Goal: Transaction & Acquisition: Download file/media

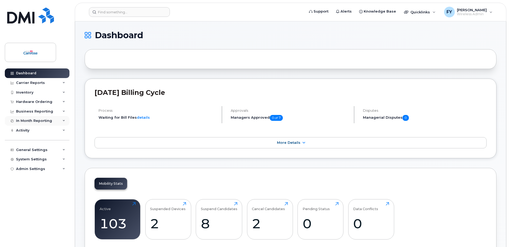
click at [34, 120] on div "In Month Reporting" at bounding box center [34, 121] width 36 height 4
click at [30, 83] on div "Carrier Reports" at bounding box center [30, 83] width 29 height 4
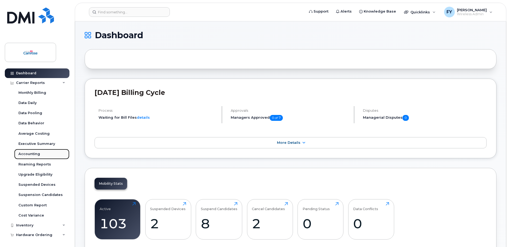
click at [28, 154] on div "Accounting" at bounding box center [29, 153] width 22 height 5
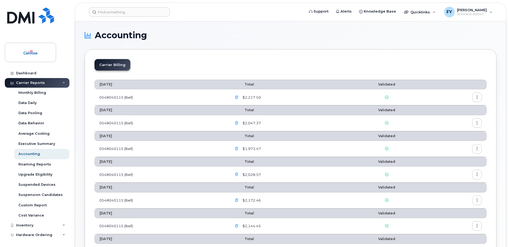
click at [259, 98] on span "$2,217.50" at bounding box center [250, 97] width 19 height 5
click at [476, 98] on icon "button" at bounding box center [476, 97] width 3 height 3
click at [449, 119] on span "Download" at bounding box center [452, 118] width 21 height 5
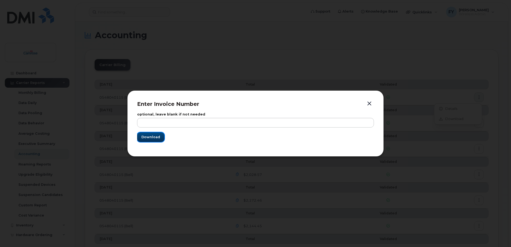
click at [157, 138] on span "Download" at bounding box center [150, 136] width 19 height 5
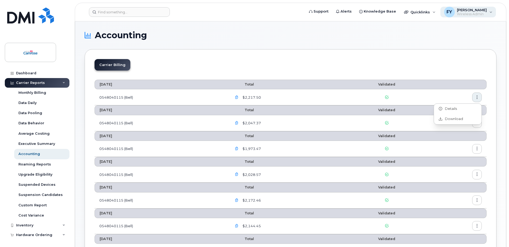
click at [489, 12] on div "FY [PERSON_NAME] Wireless Admin" at bounding box center [468, 12] width 56 height 11
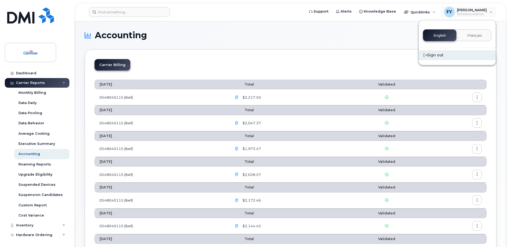
click at [438, 54] on div "Sign out" at bounding box center [457, 55] width 77 height 10
